Goal: Check status

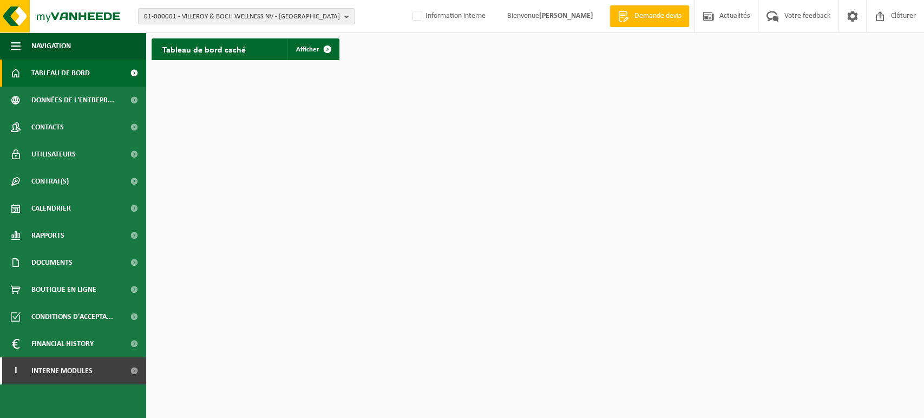
click at [275, 24] on div "01-000001 - VILLEROY & BOCH WELLNESS NV - [GEOGRAPHIC_DATA] 01-000001 - VILLERO…" at bounding box center [462, 16] width 924 height 33
click at [212, 16] on span "01-000001 - VILLEROY & BOCH WELLNESS NV - [GEOGRAPHIC_DATA]" at bounding box center [242, 17] width 196 height 16
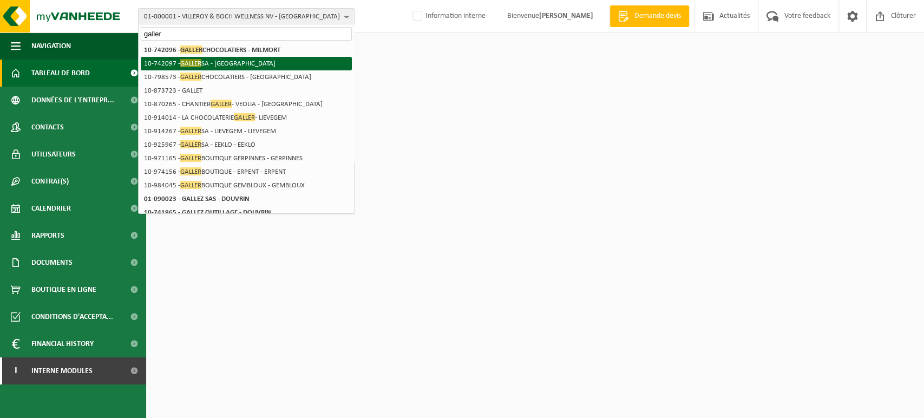
type input "galler"
click at [205, 61] on li "10-742097 - GALLER SA - [GEOGRAPHIC_DATA]" at bounding box center [246, 64] width 211 height 14
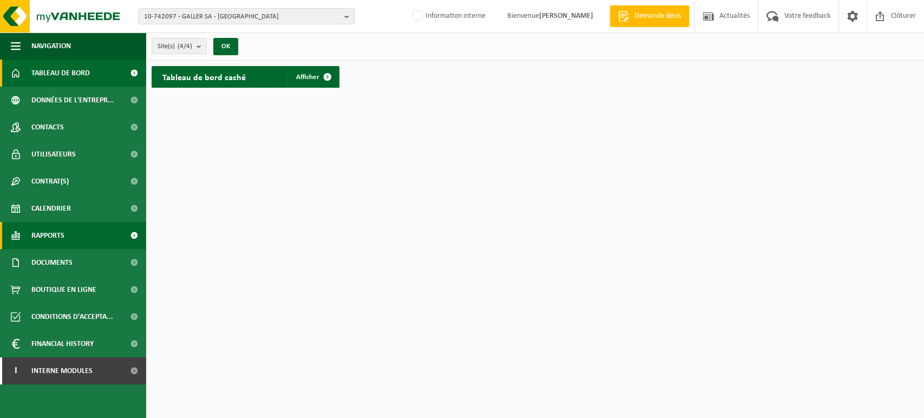
click at [79, 232] on link "Rapports" at bounding box center [73, 235] width 146 height 27
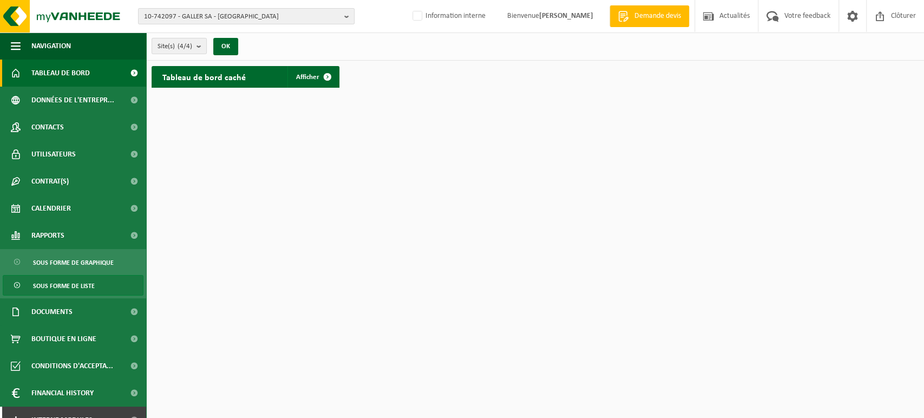
click at [78, 285] on span "Sous forme de liste" at bounding box center [64, 286] width 62 height 21
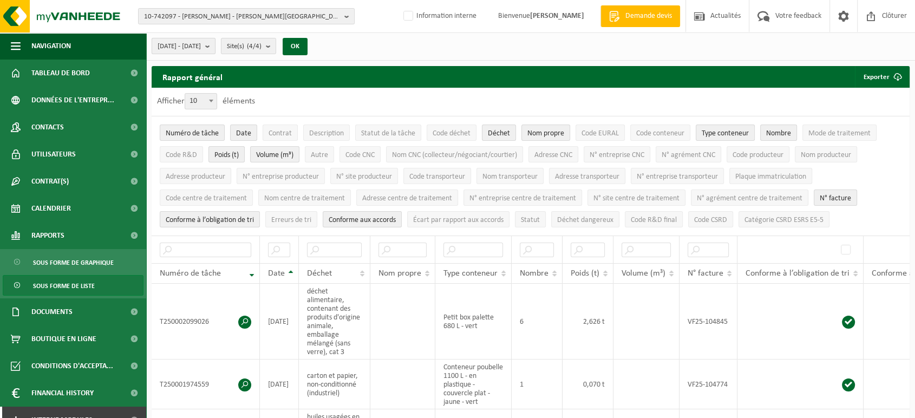
click at [215, 41] on button "2025-03-01 - 2025-08-13" at bounding box center [184, 46] width 64 height 16
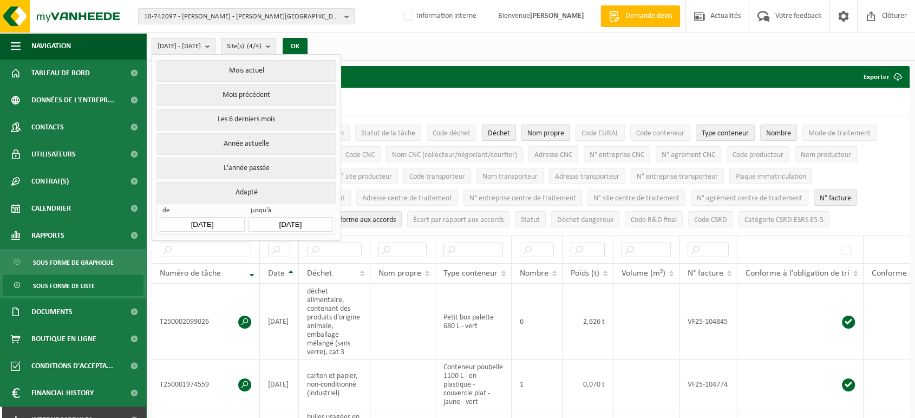
click at [215, 41] on button "2025-03-01 - 2025-08-13" at bounding box center [184, 46] width 64 height 16
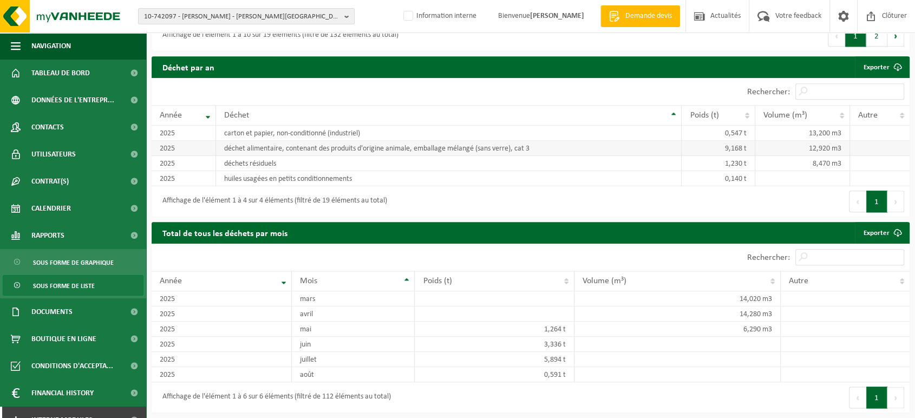
scroll to position [1244, 0]
